Goal: Find specific fact: Find specific fact

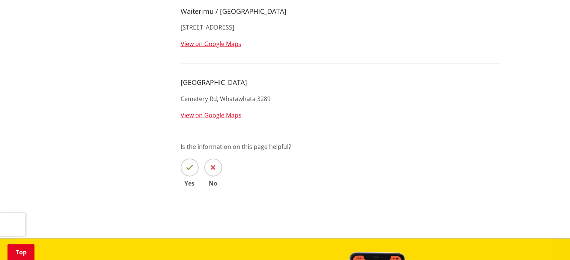
scroll to position [1722, 0]
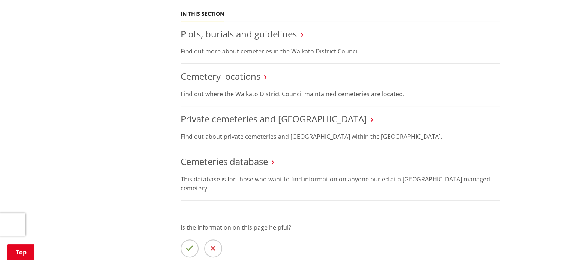
scroll to position [262, 0]
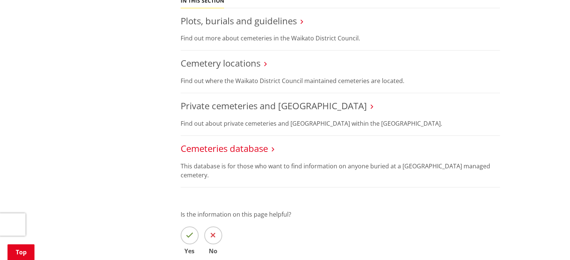
click at [235, 148] on link "Cemeteries database" at bounding box center [223, 148] width 87 height 12
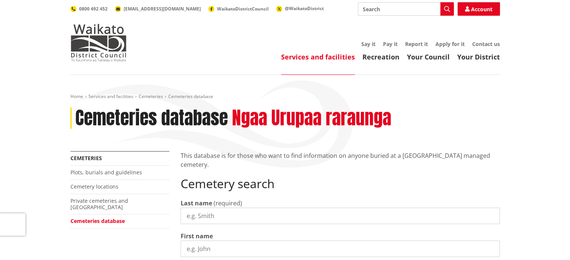
click at [208, 214] on input "Last name" at bounding box center [339, 216] width 319 height 16
type input "Learmonth"
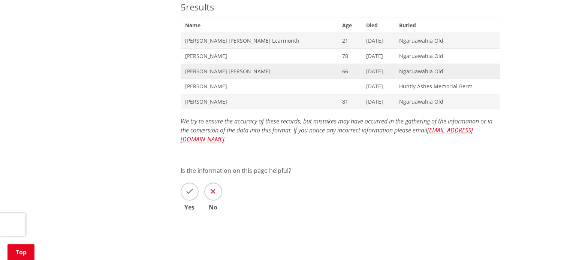
click at [214, 70] on span "Eliza Ellen Learmonth" at bounding box center [259, 71] width 148 height 7
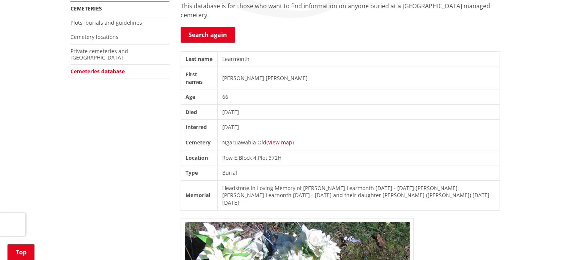
scroll to position [187, 0]
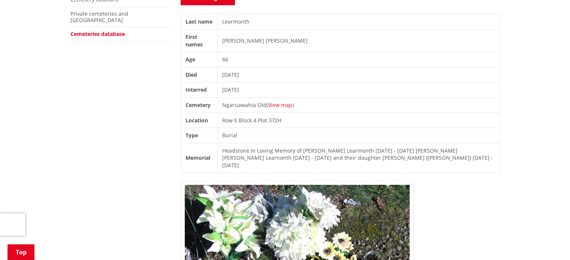
click at [280, 104] on link "View map" at bounding box center [280, 104] width 24 height 7
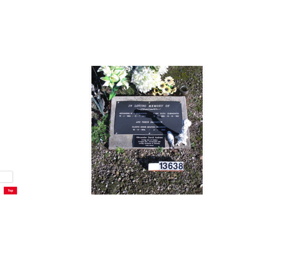
scroll to position [412, 0]
